Goal: Transaction & Acquisition: Purchase product/service

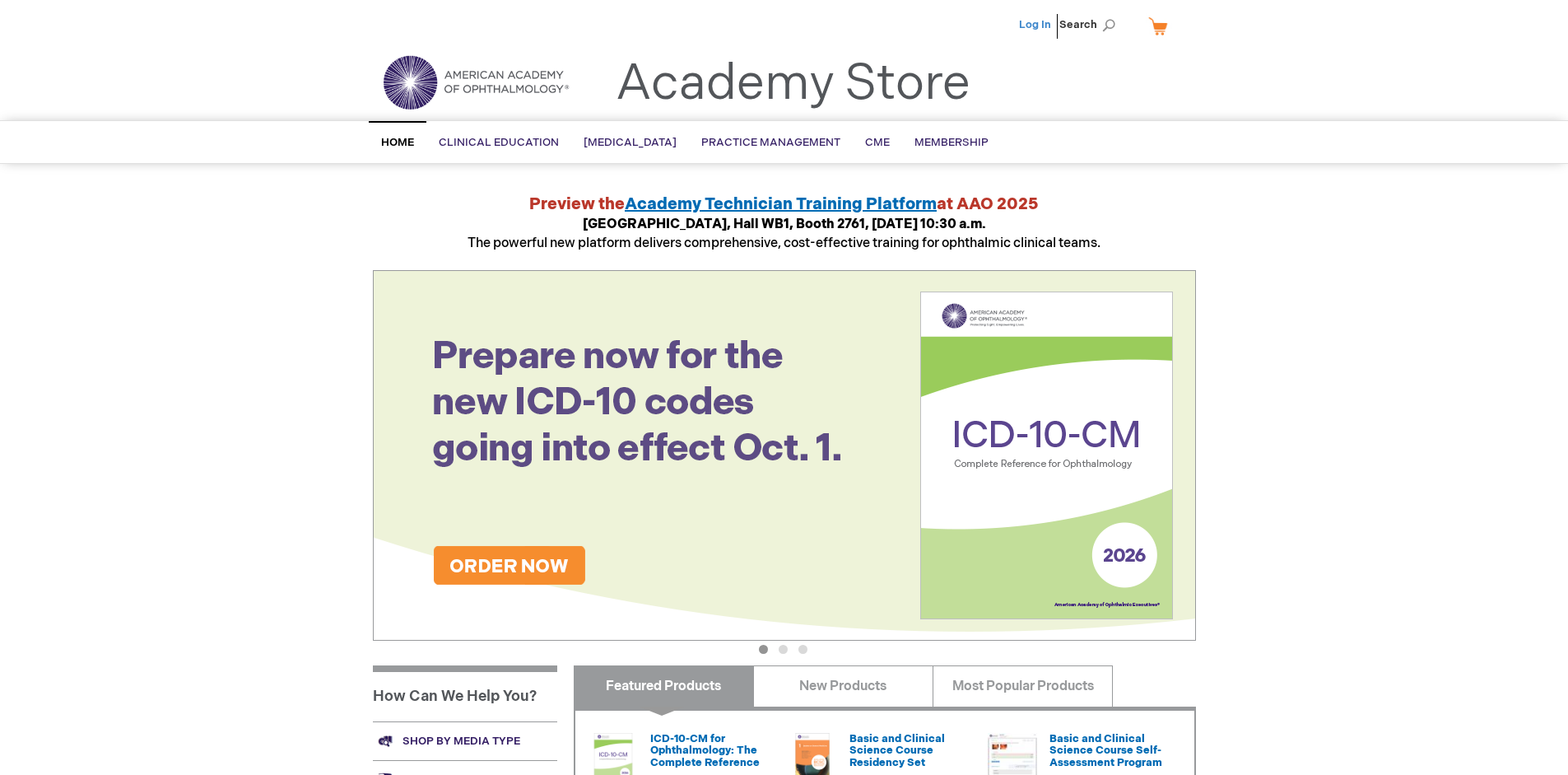
click at [1036, 25] on link "Log In" at bounding box center [1035, 25] width 32 height 13
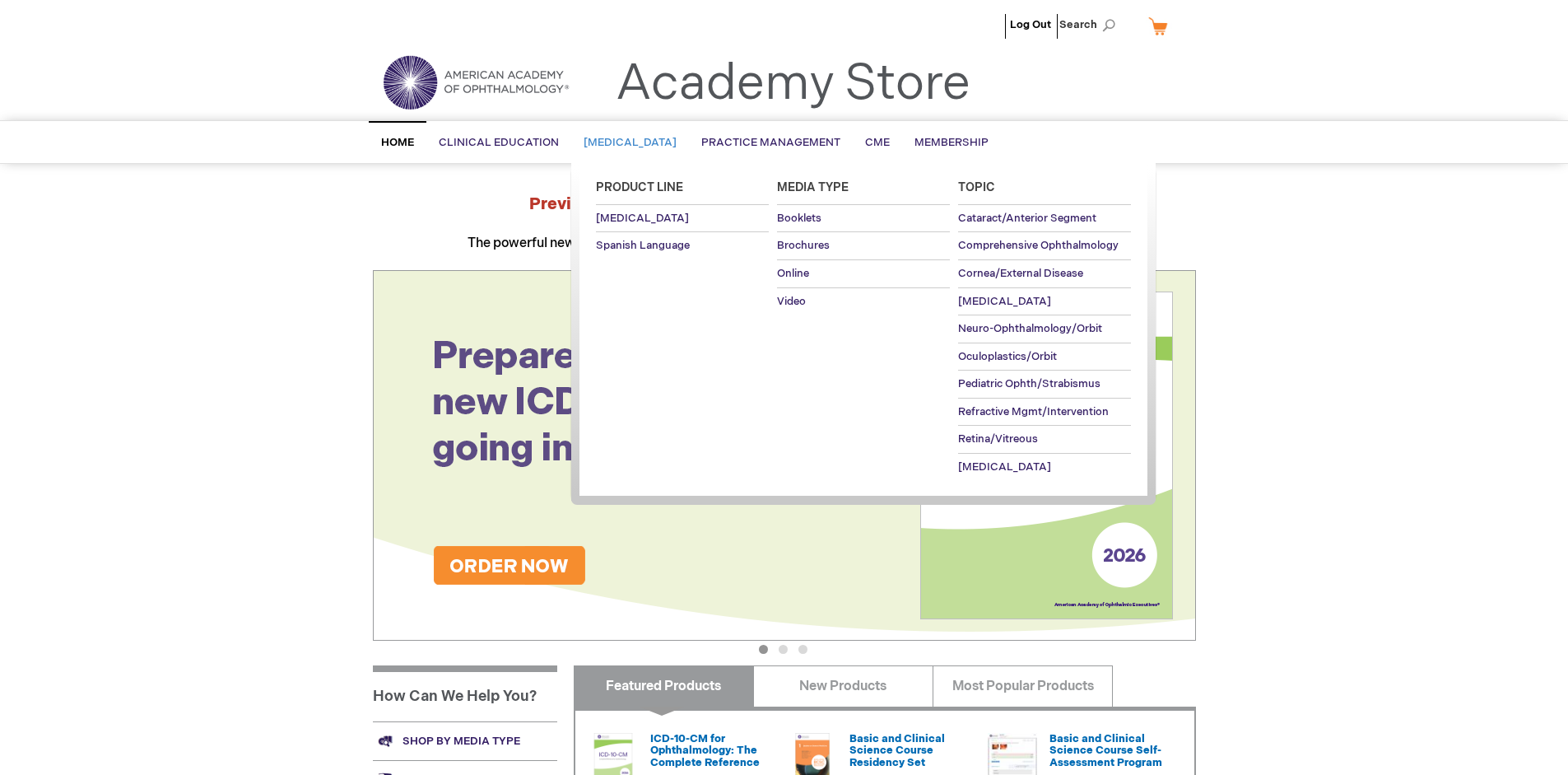
click at [635, 142] on span "Patient Education" at bounding box center [630, 142] width 93 height 13
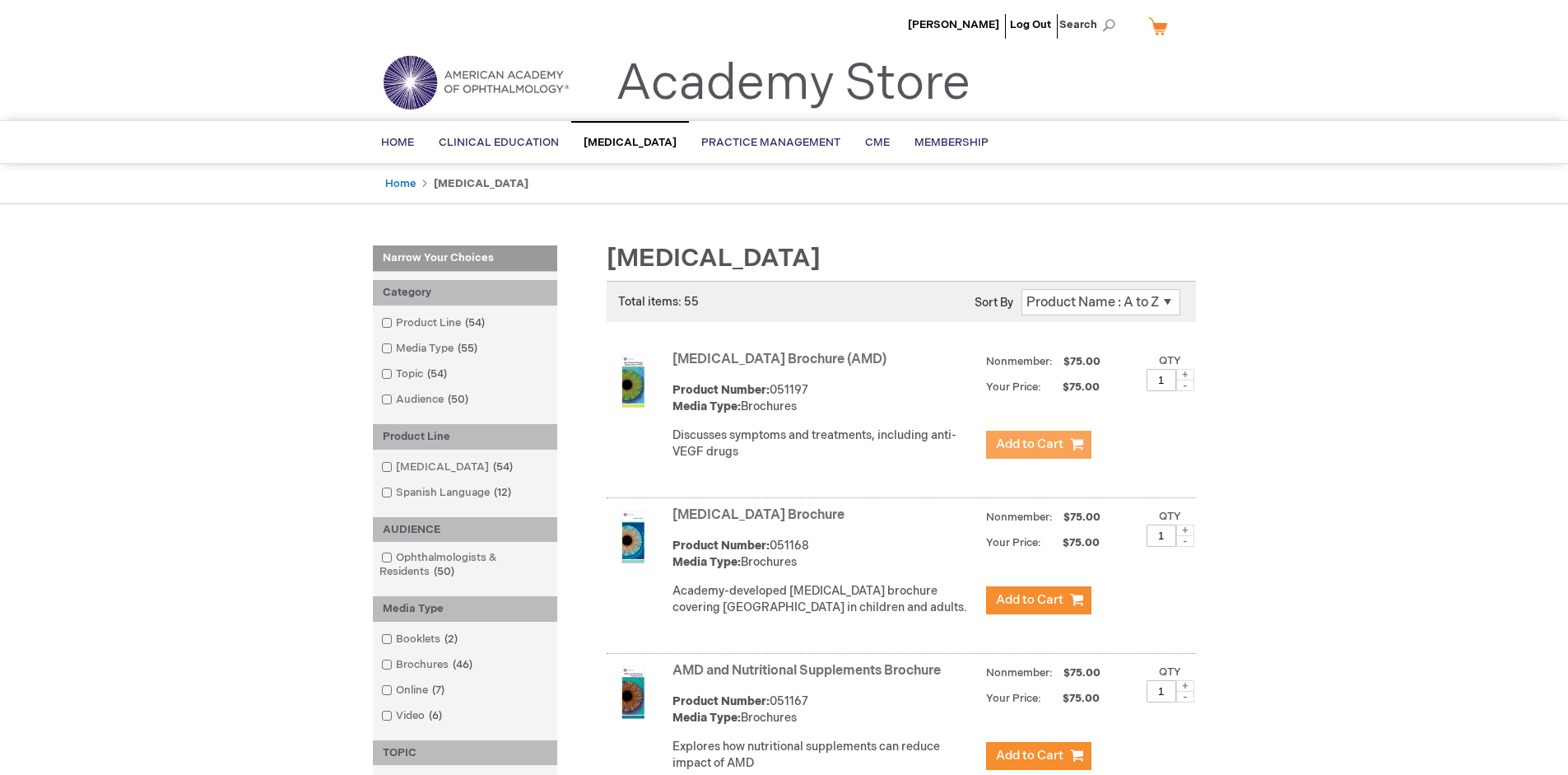
click at [1038, 444] on span "Add to Cart" at bounding box center [1030, 444] width 67 height 16
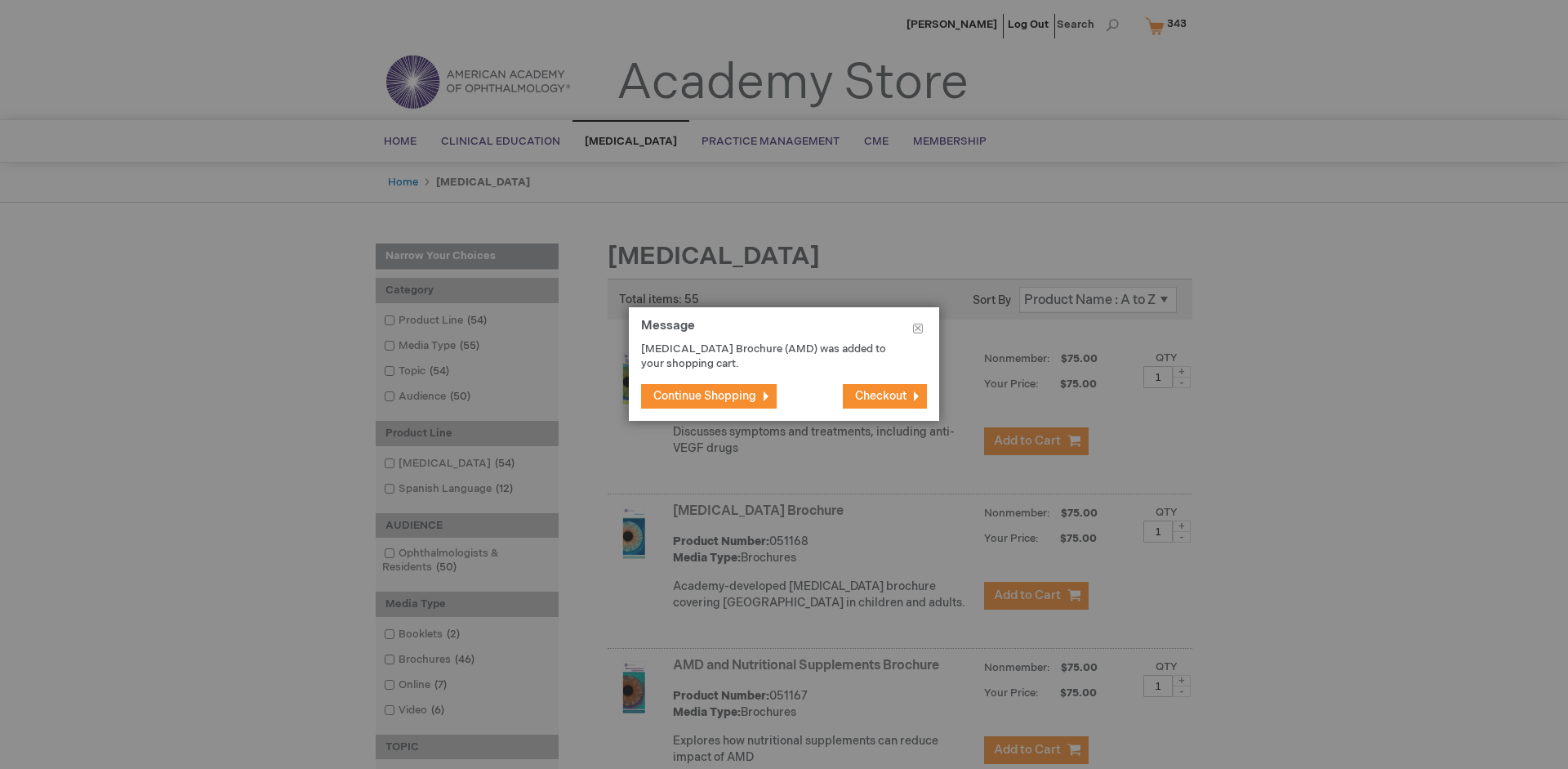
click at [705, 395] on span "Continue Shopping" at bounding box center [705, 396] width 103 height 14
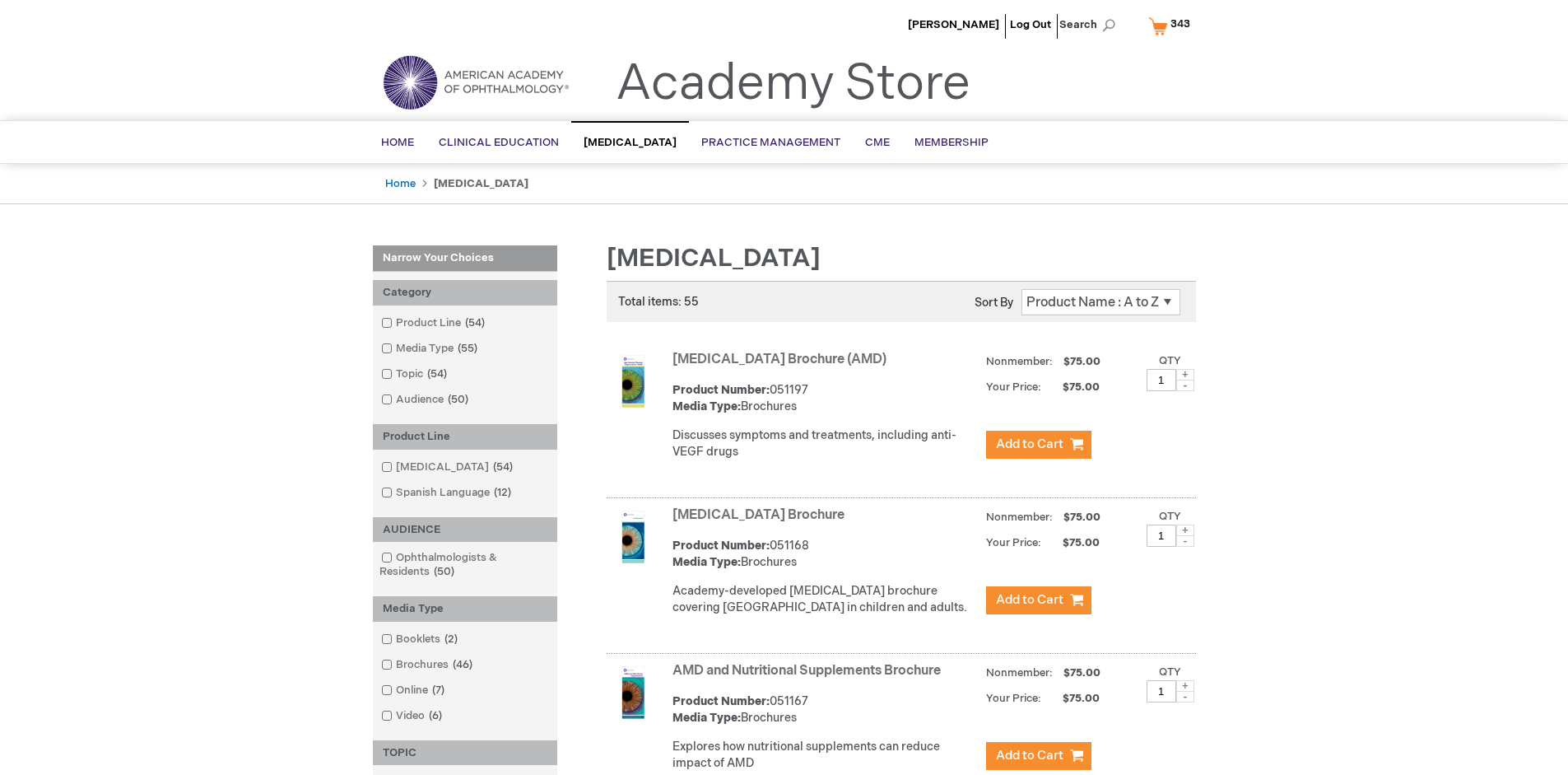
click at [810, 679] on link "AMD and Nutritional Supplements Brochure" at bounding box center [807, 671] width 269 height 16
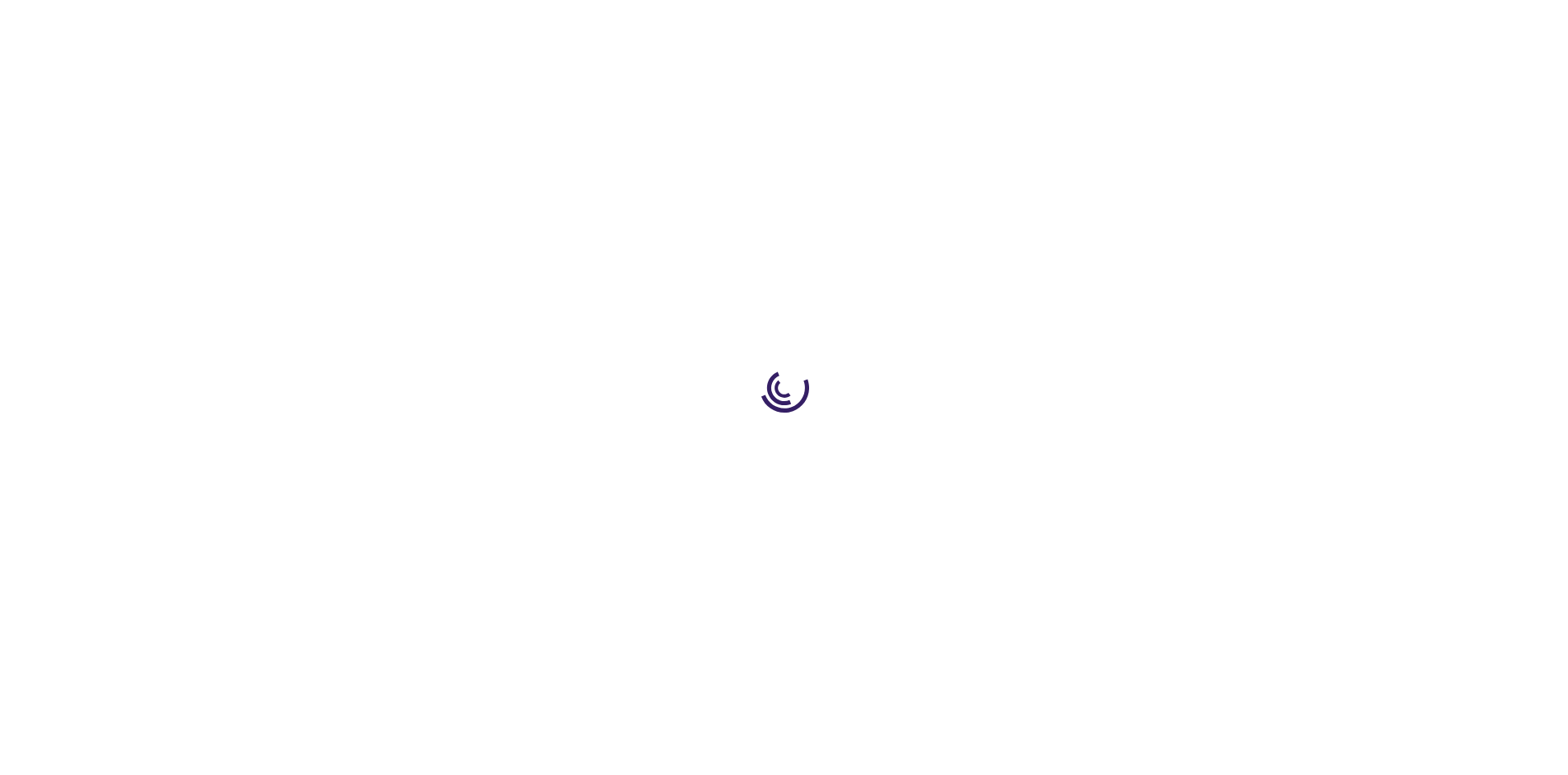
type input "1"
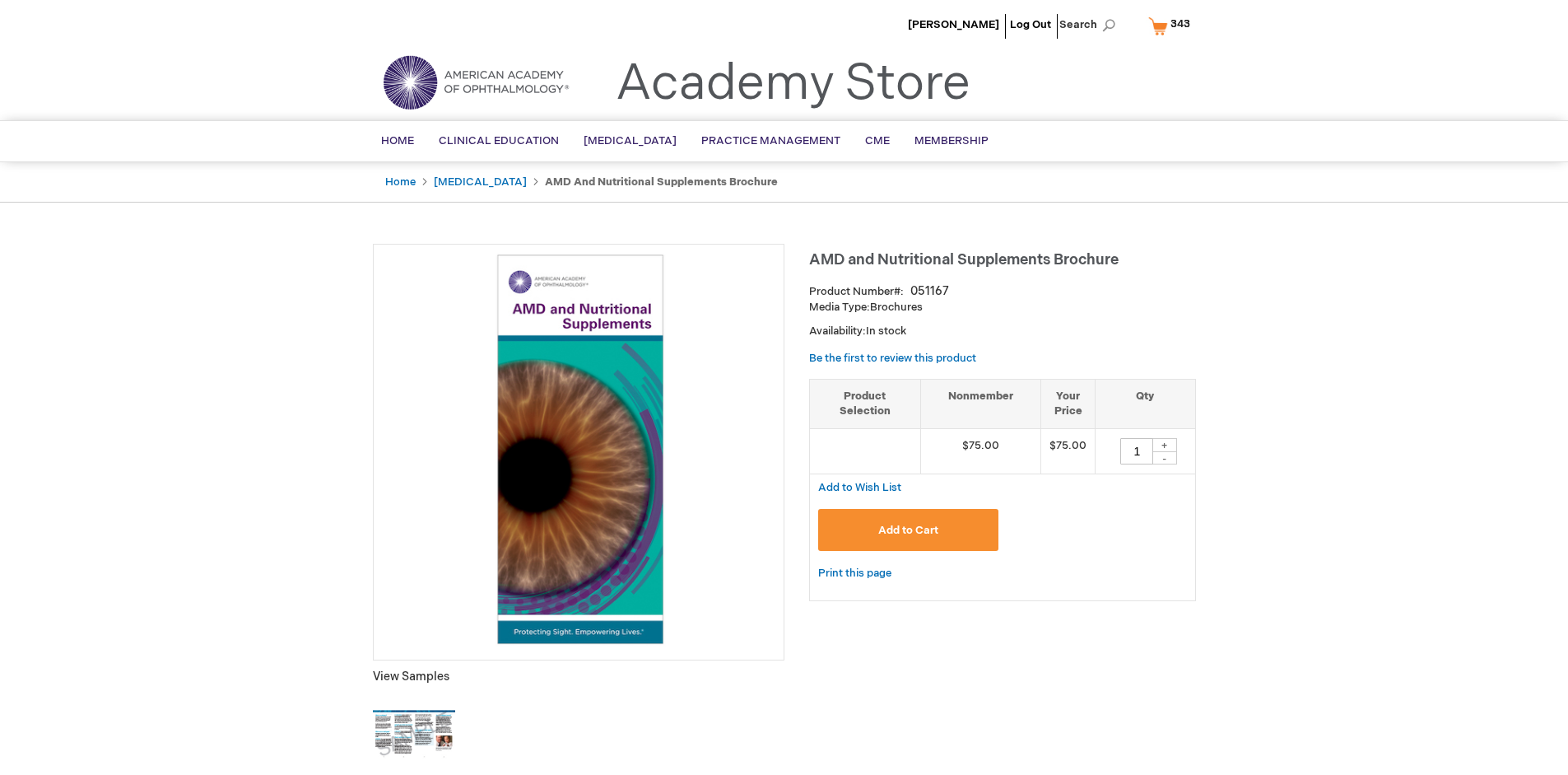
click at [908, 529] on span "Add to Cart" at bounding box center [908, 530] width 60 height 13
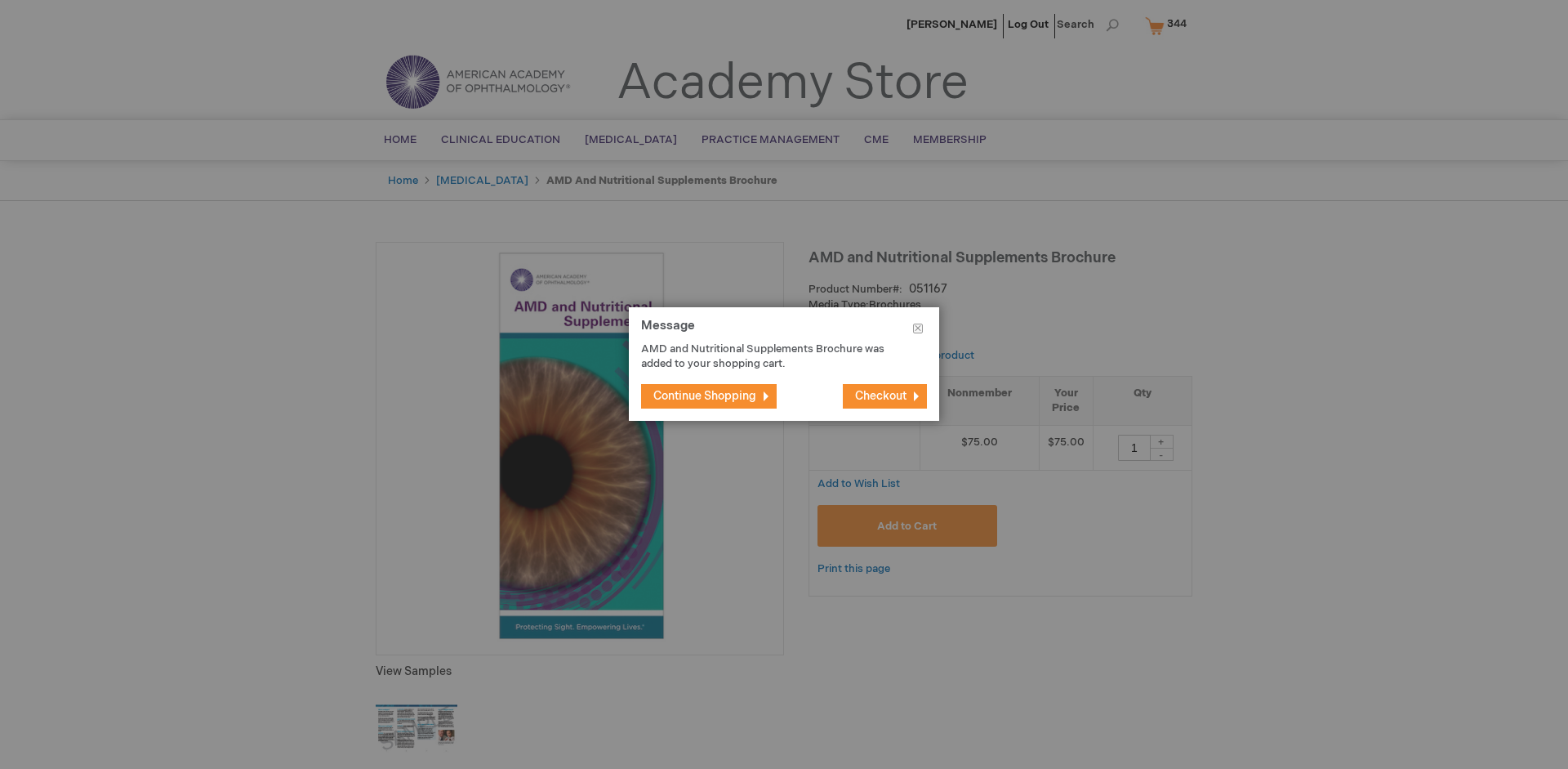
click at [705, 395] on span "Continue Shopping" at bounding box center [705, 396] width 103 height 14
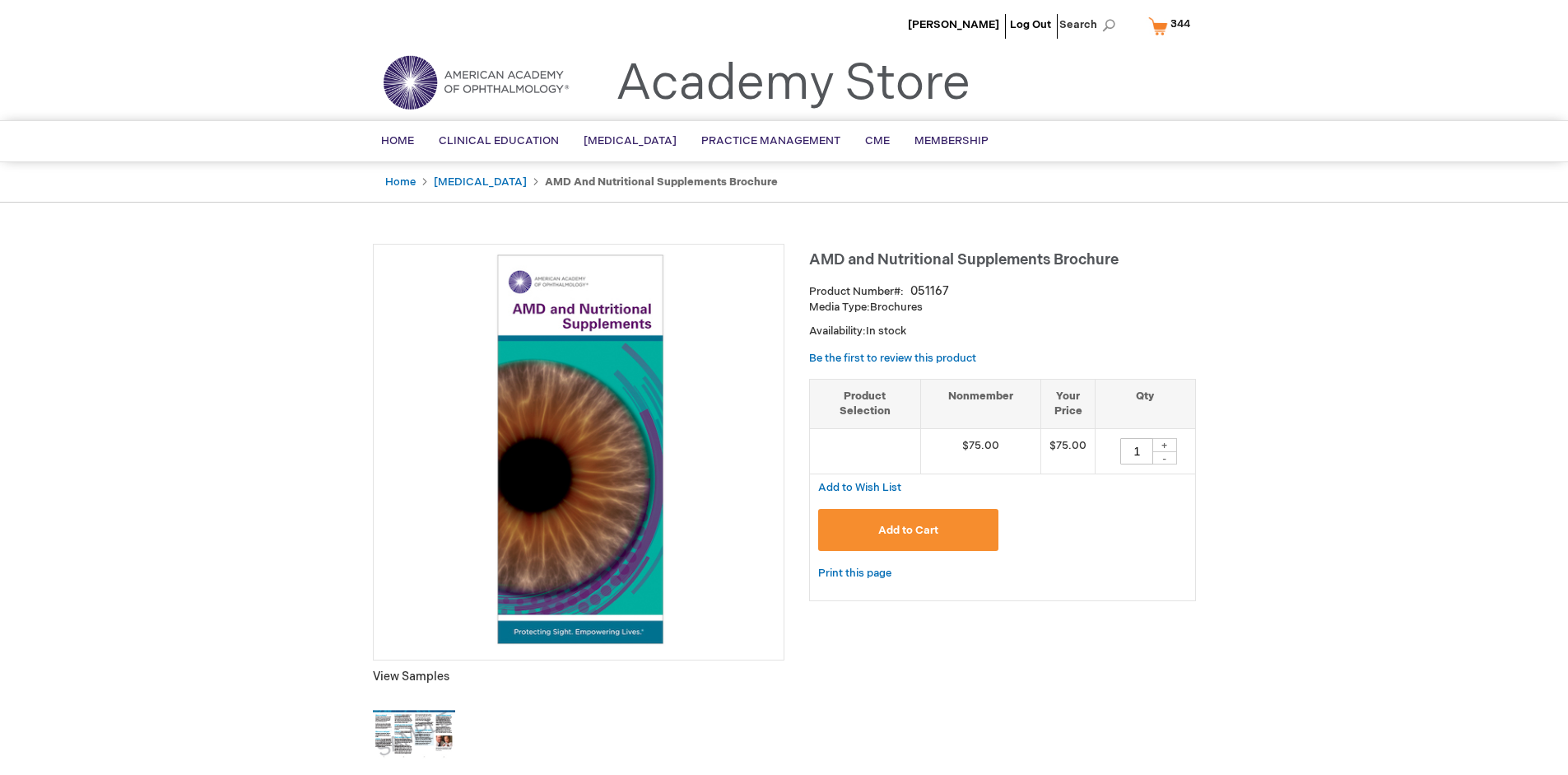
click at [1172, 26] on span "344" at bounding box center [1180, 24] width 19 height 13
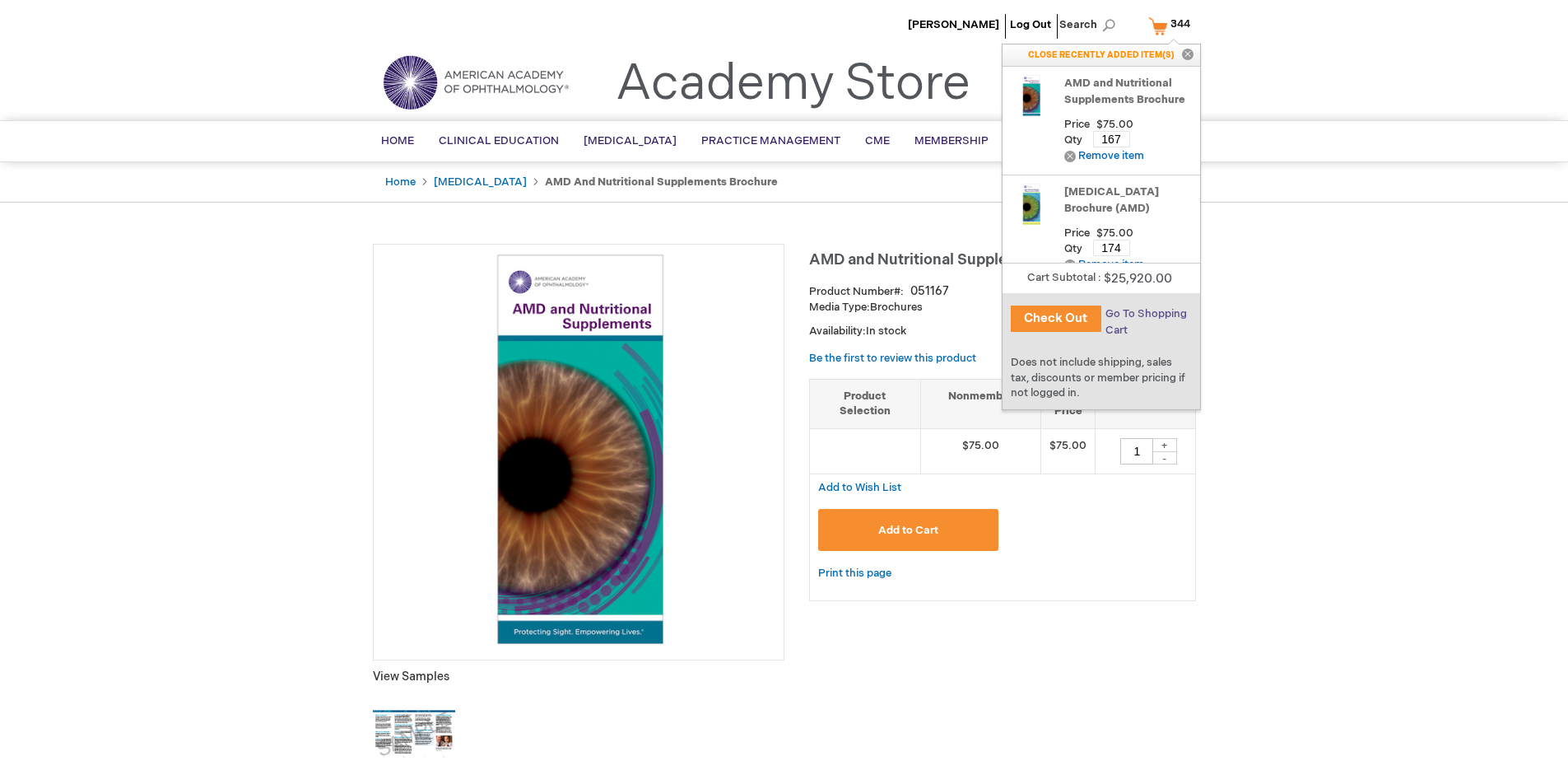
click at [1145, 314] on span "Go To Shopping Cart" at bounding box center [1147, 323] width 81 height 30
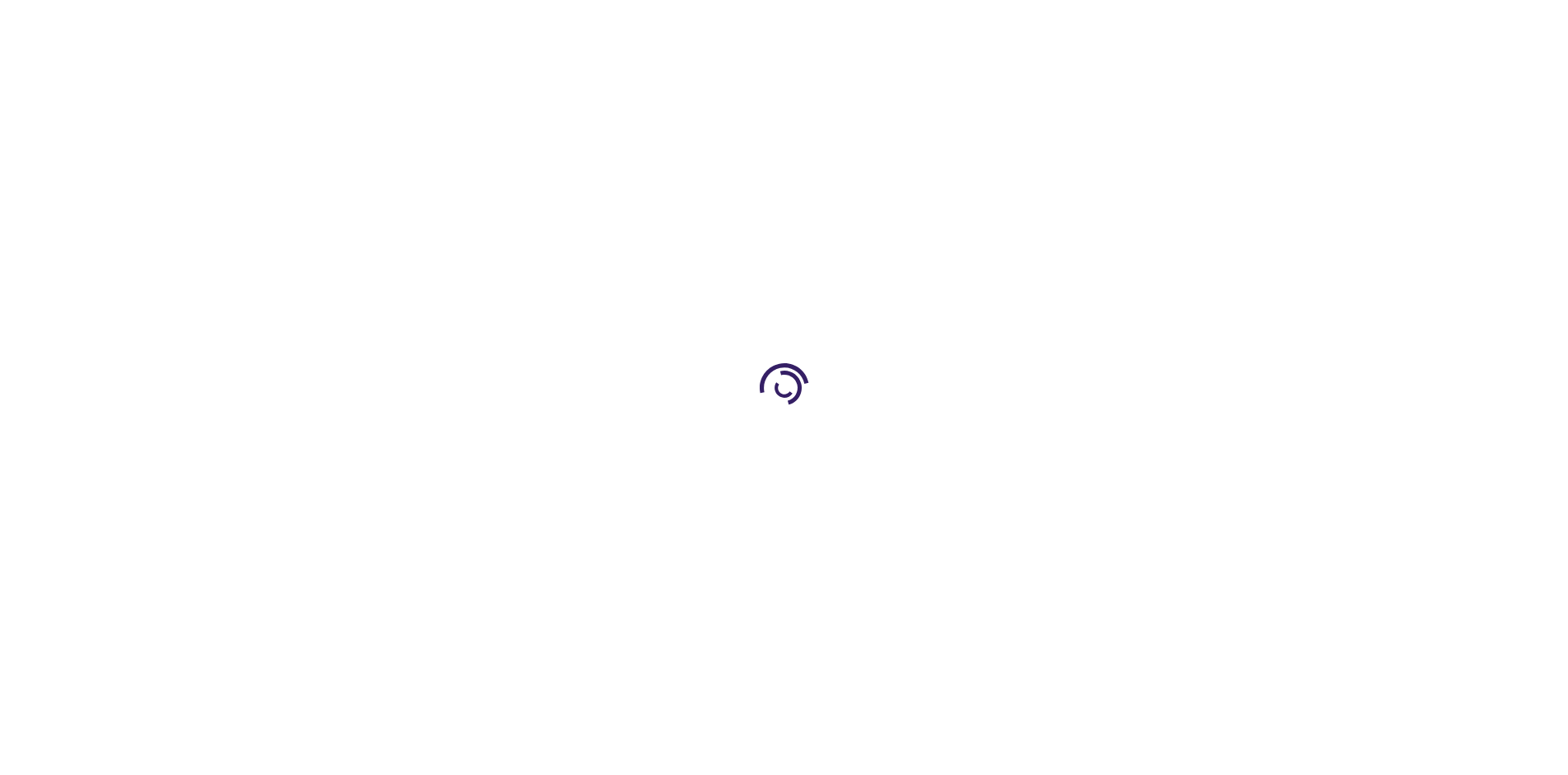
select select "US"
select select "41"
click at [1087, 768] on span "Proceed to Checkout" at bounding box center [1087, 768] width 107 height 13
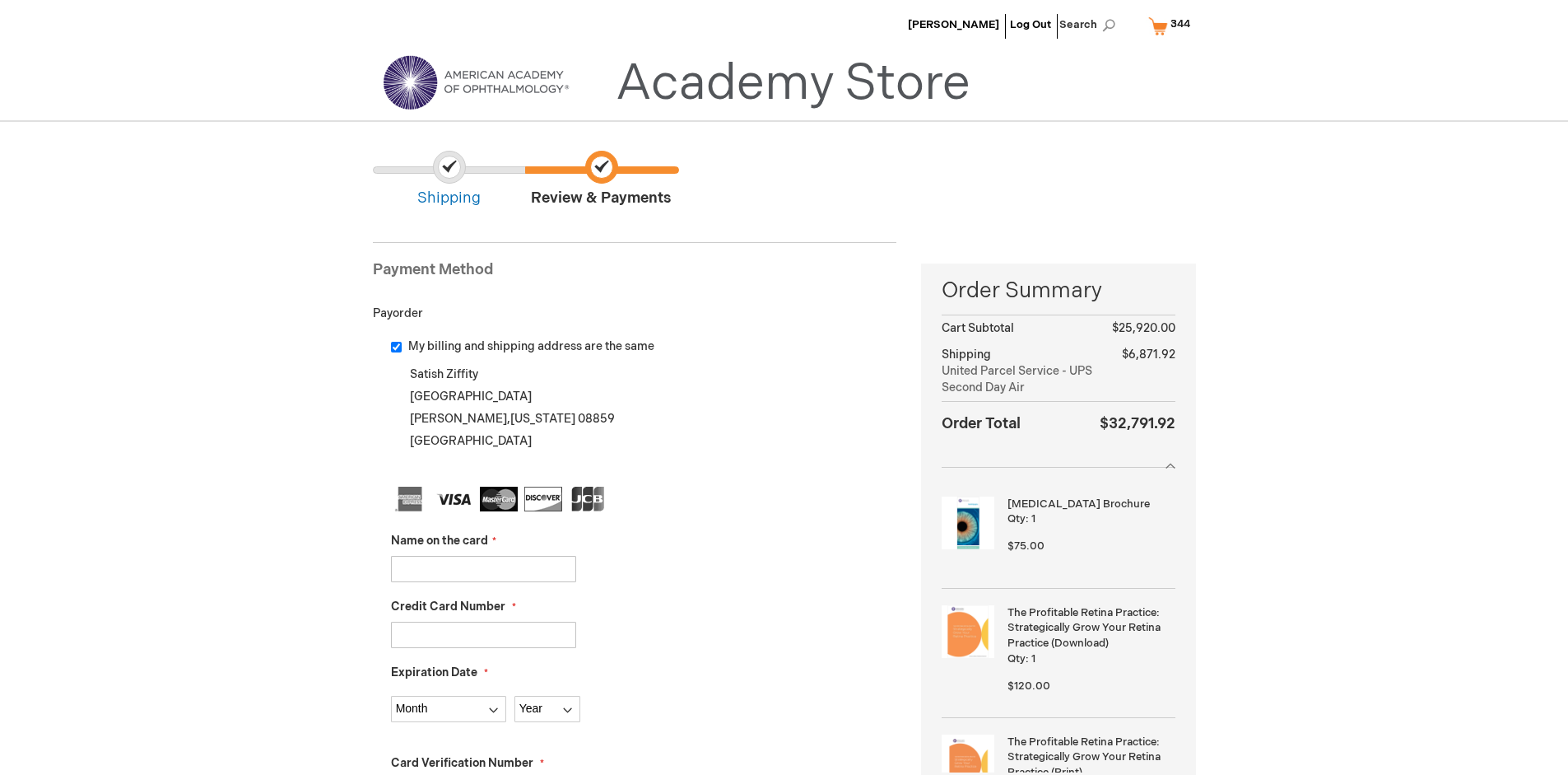
click at [483, 568] on input "Name on the card" at bounding box center [484, 569] width 186 height 27
